Goal: Check status: Check status

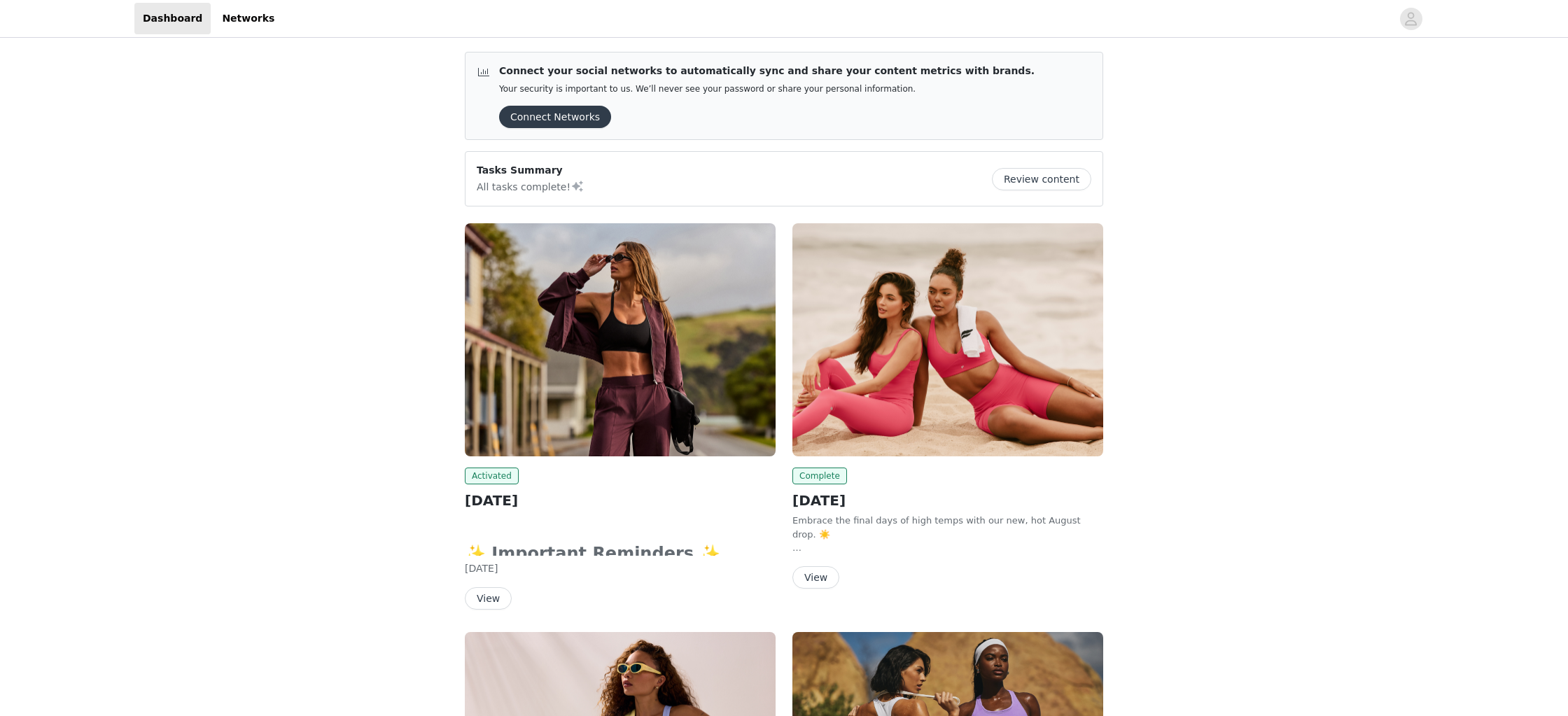
click at [499, 596] on button "View" at bounding box center [488, 598] width 47 height 22
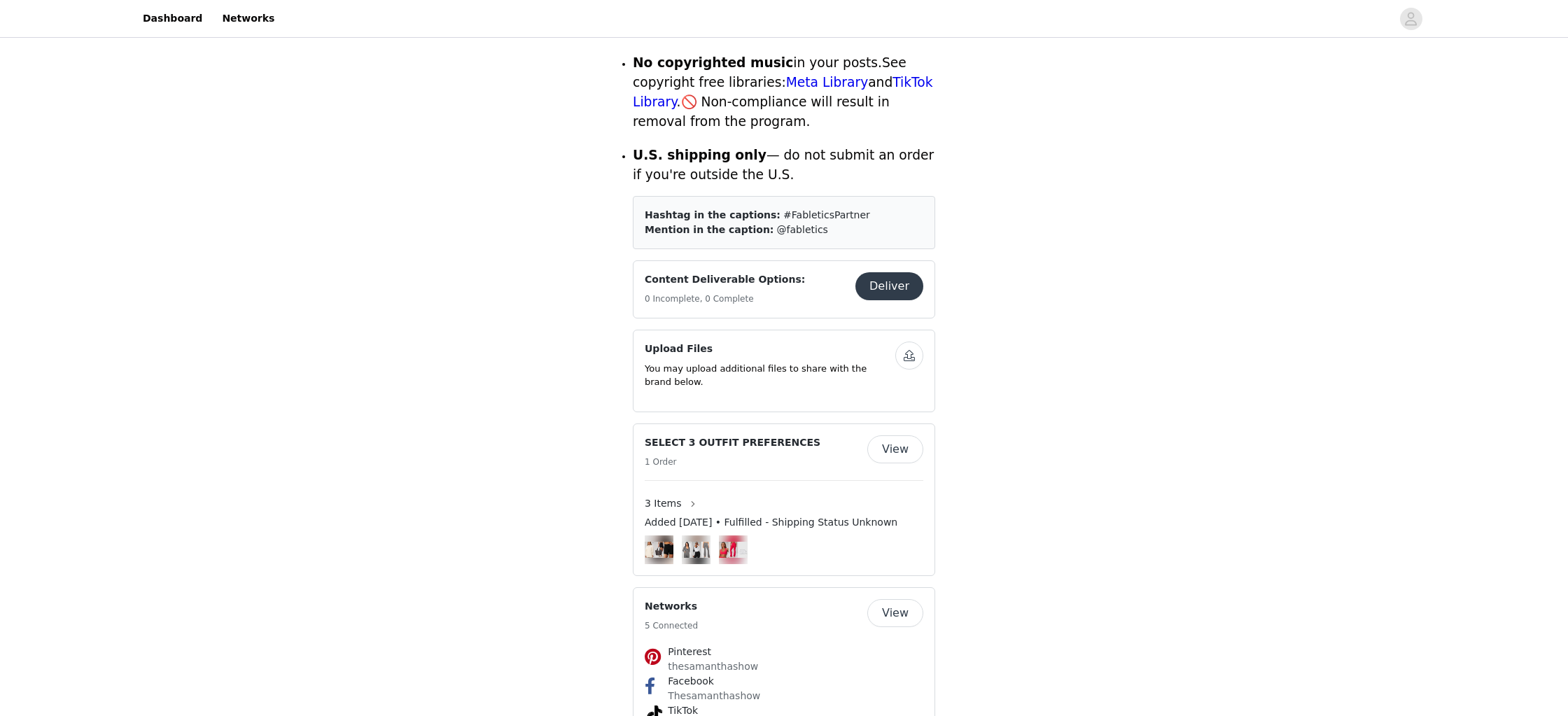
scroll to position [593, 0]
click at [890, 436] on button "View" at bounding box center [895, 449] width 56 height 28
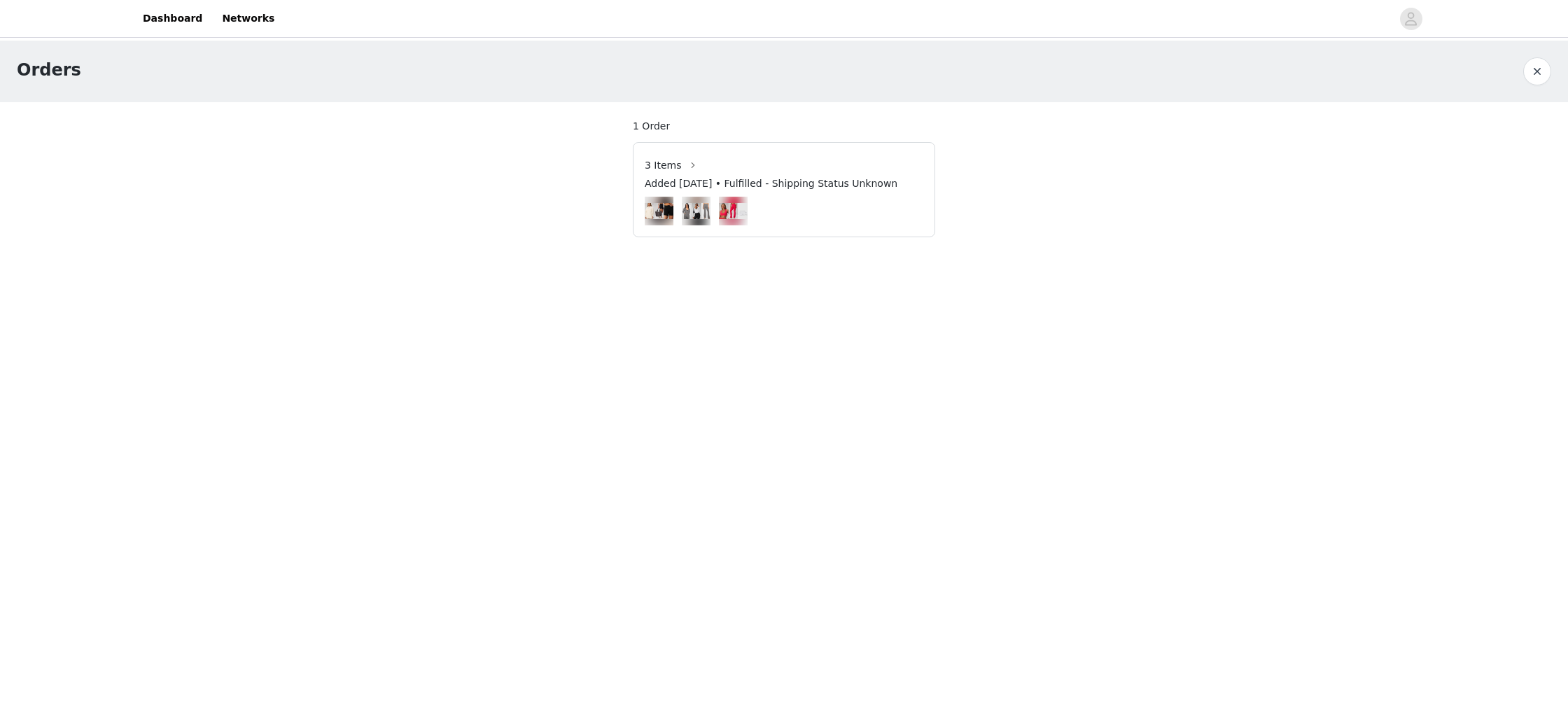
click at [666, 217] on img at bounding box center [659, 211] width 28 height 16
click at [678, 163] on span "3 Items" at bounding box center [663, 165] width 37 height 15
click at [690, 164] on button "button" at bounding box center [693, 165] width 22 height 22
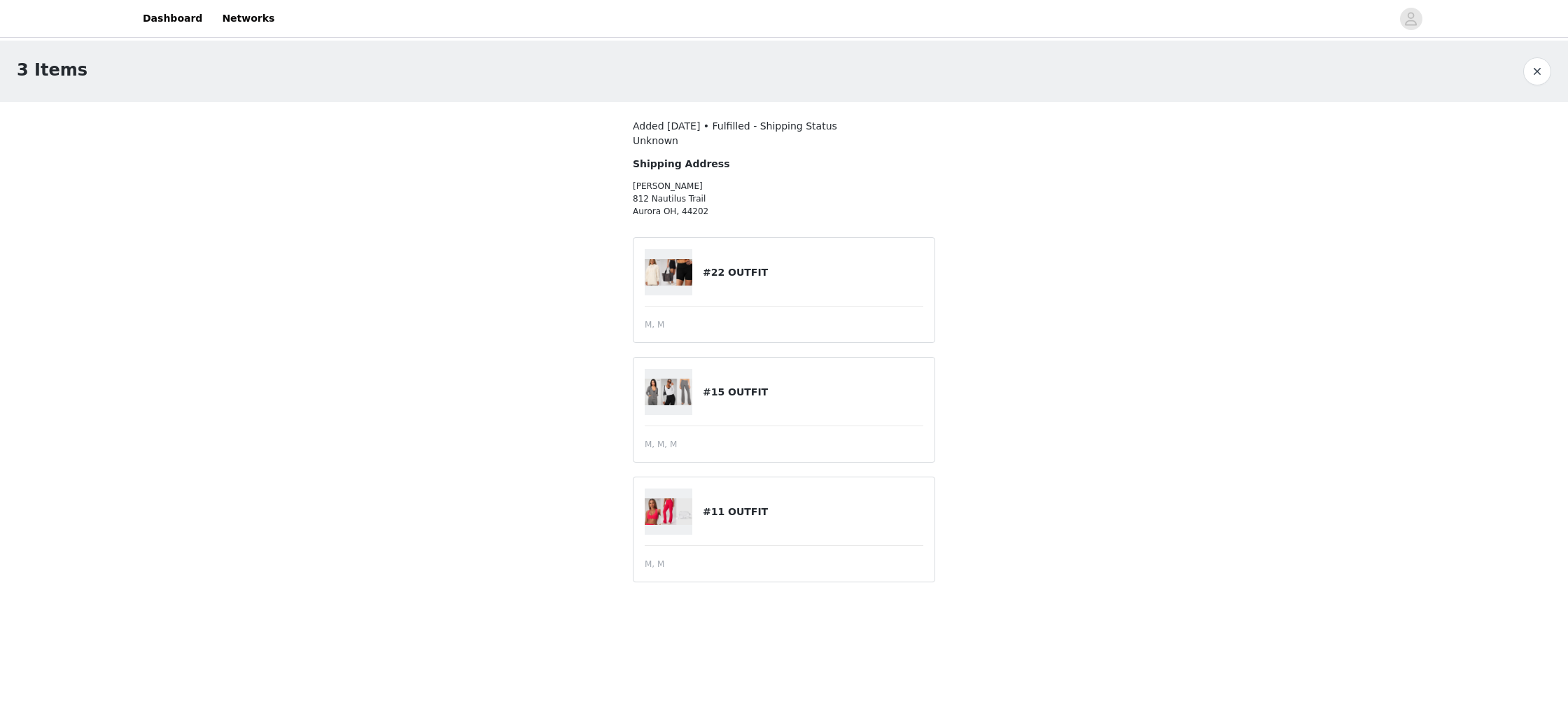
click at [673, 283] on img at bounding box center [668, 272] width 47 height 27
